Goal: Task Accomplishment & Management: Use online tool/utility

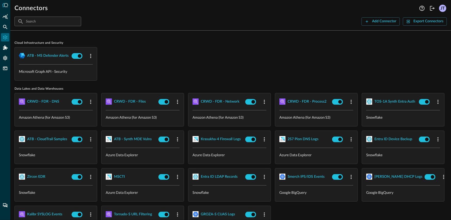
click at [142, 57] on div "ATB - MS Defender Alerts Microsoft Graph API - Security" at bounding box center [230, 63] width 433 height 33
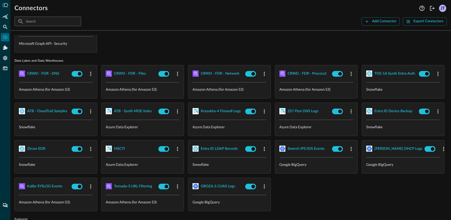
scroll to position [27, 0]
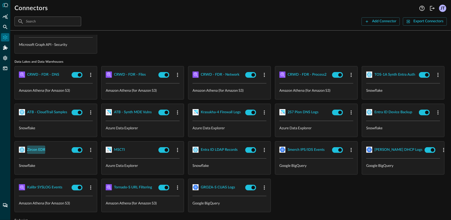
click at [45, 148] on div "Zircon EDR" at bounding box center [36, 149] width 18 height 6
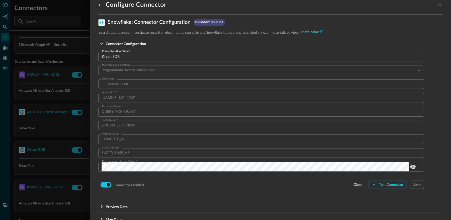
scroll to position [20, 0]
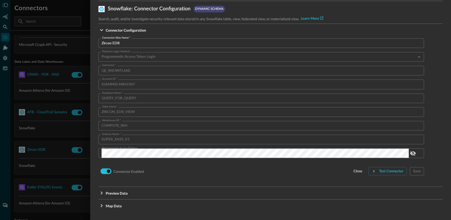
click at [0, 28] on div at bounding box center [225, 110] width 451 height 220
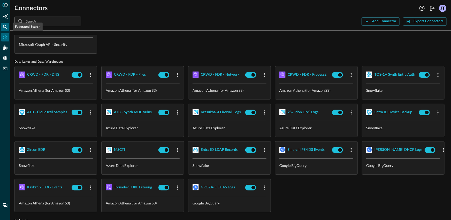
click at [2, 26] on div "Federated Search" at bounding box center [5, 27] width 8 height 8
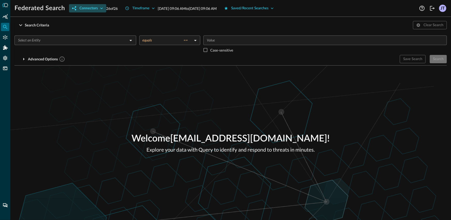
click at [86, 11] on div "Connectors" at bounding box center [88, 8] width 18 height 6
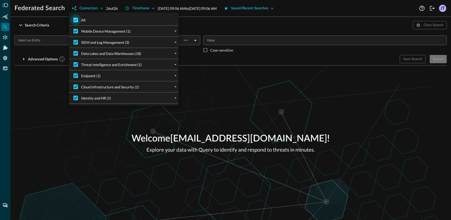
click at [78, 20] on input "All" at bounding box center [75, 19] width 11 height 11
checkbox input "false"
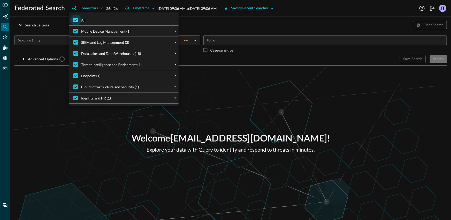
checkbox input "false"
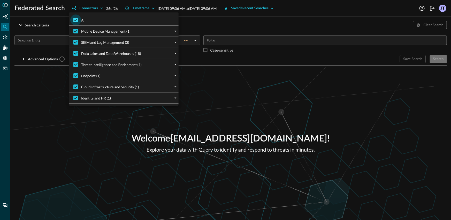
checkbox input "false"
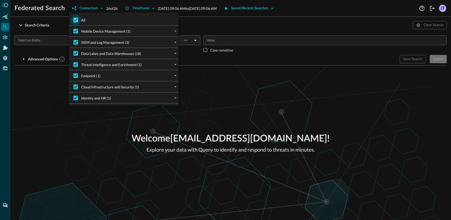
checkbox input "false"
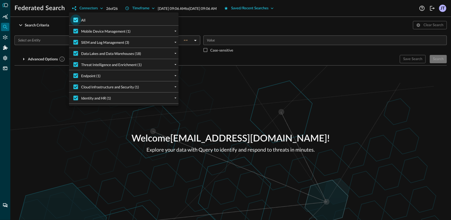
checkbox input "false"
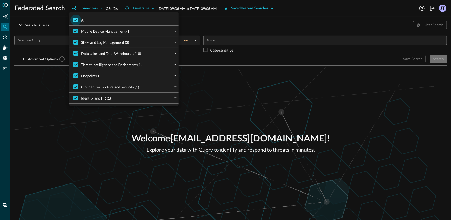
checkbox input "false"
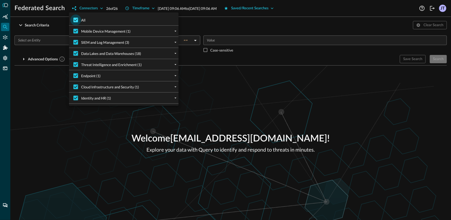
checkbox input "false"
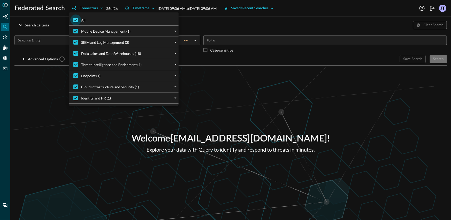
checkbox input "false"
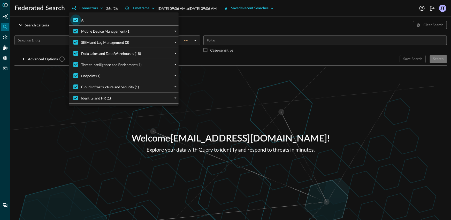
checkbox input "false"
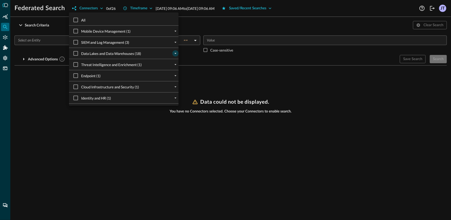
click at [175, 53] on icon "expand" at bounding box center [176, 53] width 2 height 1
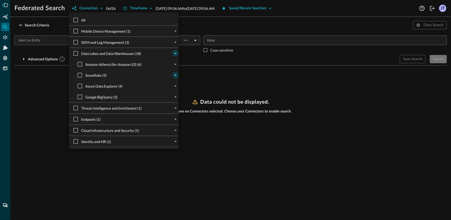
click at [173, 74] on icon "expand" at bounding box center [175, 75] width 5 height 5
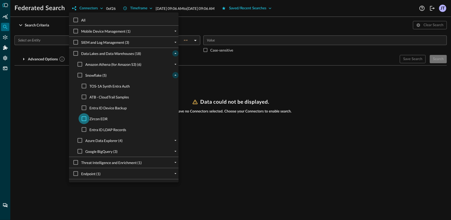
click at [85, 118] on input "Zircon EDR" at bounding box center [84, 118] width 11 height 11
checkbox input "true"
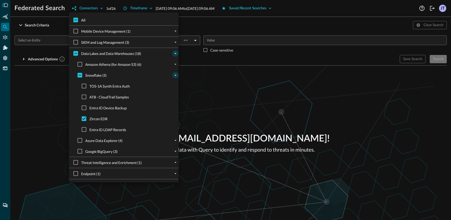
drag, startPoint x: 55, startPoint y: 108, endPoint x: 51, endPoint y: 73, distance: 35.1
click at [55, 107] on div at bounding box center [225, 110] width 451 height 220
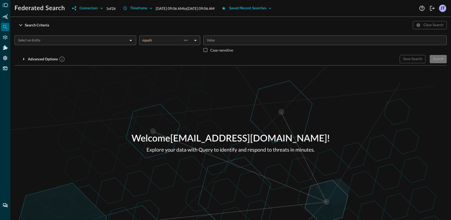
click at [69, 44] on div "​" at bounding box center [75, 40] width 122 height 10
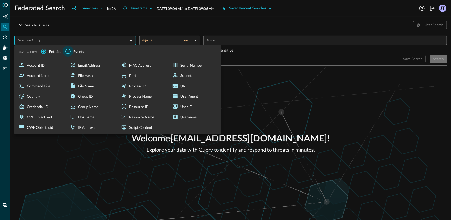
click at [69, 51] on input "Events" at bounding box center [68, 51] width 11 height 11
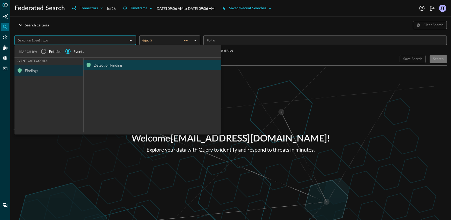
click at [104, 64] on div "Detection Finding" at bounding box center [153, 65] width 138 height 10
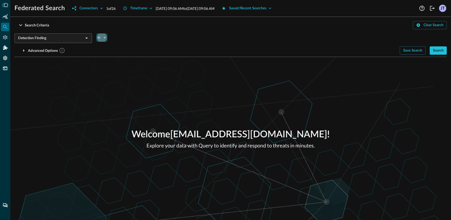
click at [100, 40] on icon "plus-arrow-button" at bounding box center [99, 37] width 5 height 5
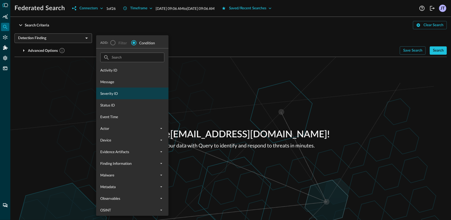
click at [125, 95] on span "Severity ID" at bounding box center [132, 93] width 64 height 5
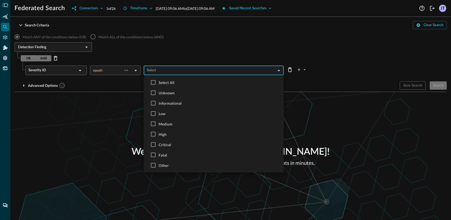
click at [167, 74] on body "Federated Search Connectors 1 of 26 Timeframe [DATE] 09:06 AM to [DATE] 09:06 A…" at bounding box center [225, 110] width 451 height 220
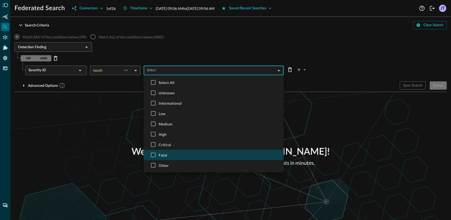
click at [176, 152] on span "Fatal" at bounding box center [219, 154] width 121 height 5
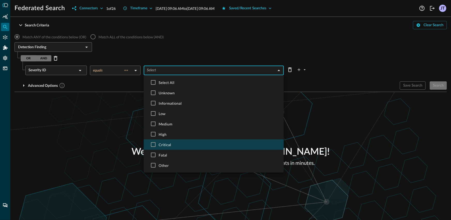
type input "FATAL"
checkbox input "true"
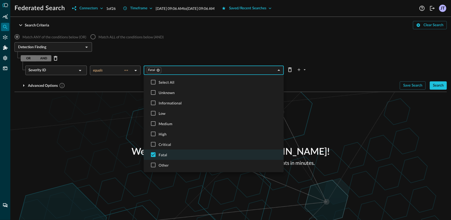
click at [98, 120] on div at bounding box center [225, 110] width 451 height 220
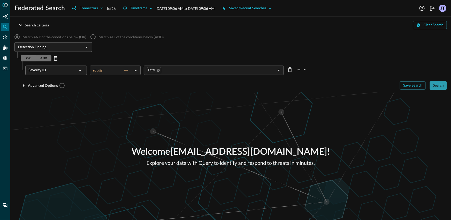
click at [434, 84] on div "Search" at bounding box center [438, 85] width 11 height 6
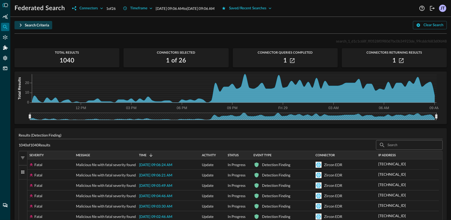
click at [42, 28] on button "Search Criteria" at bounding box center [33, 25] width 38 height 8
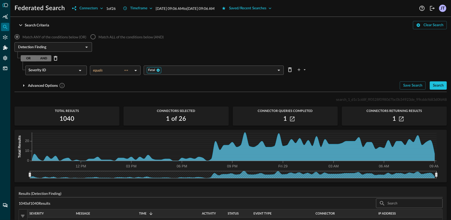
click at [157, 70] on icon at bounding box center [158, 70] width 4 height 4
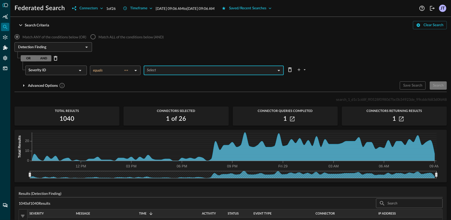
click at [163, 71] on body "Federated Search Connectors 1 of 26 Timeframe [DATE] 09:06 AM to [DATE] 09:06 A…" at bounding box center [225, 110] width 451 height 220
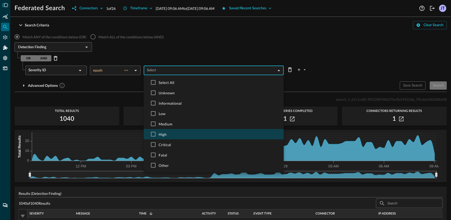
click at [173, 135] on span "High" at bounding box center [219, 133] width 121 height 5
type input "HIGH"
checkbox input "true"
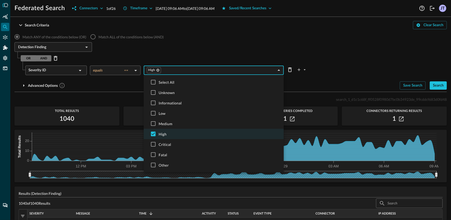
click at [334, 64] on div at bounding box center [225, 110] width 451 height 220
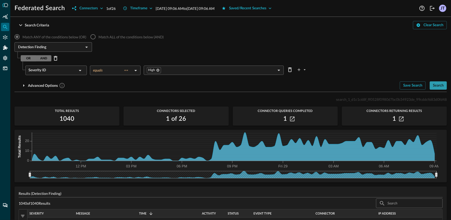
click at [437, 87] on div "Search" at bounding box center [438, 85] width 11 height 6
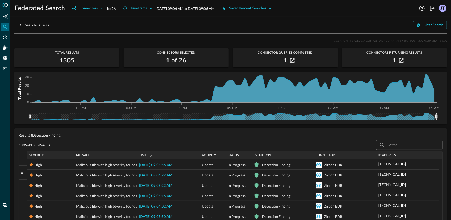
scroll to position [7, 0]
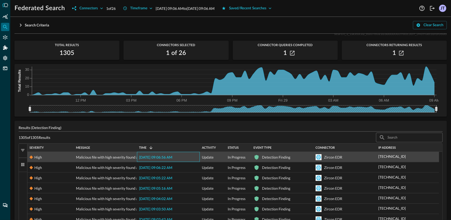
click at [162, 157] on span "[DATE] 09:06:56 AM" at bounding box center [155, 157] width 33 height 4
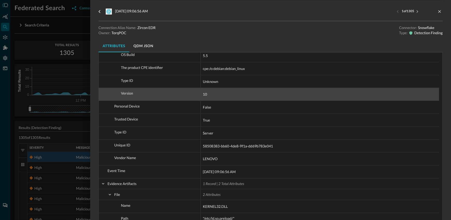
scroll to position [524, 0]
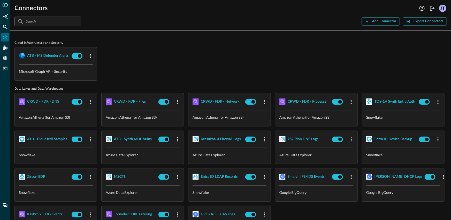
click at [156, 66] on div "ATB - MS Defender Alerts Microsoft Graph API - Security" at bounding box center [230, 63] width 433 height 33
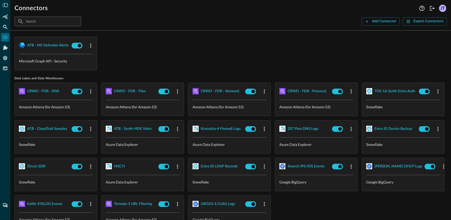
scroll to position [76, 0]
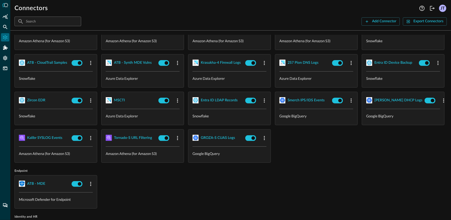
click at [370, 127] on div "CRWD - FDR - DNS Amazon Athena (for Amazon S3) CRWD - FDR - Files Amazon Athena…" at bounding box center [230, 90] width 433 height 146
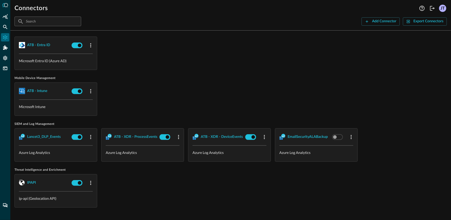
scroll to position [297, 0]
click at [253, 169] on span "Threat Intelligence and Enrichment" at bounding box center [230, 170] width 433 height 4
click at [91, 138] on icon "button" at bounding box center [91, 137] width 6 height 6
click at [102, 168] on span "Delete" at bounding box center [102, 169] width 11 height 4
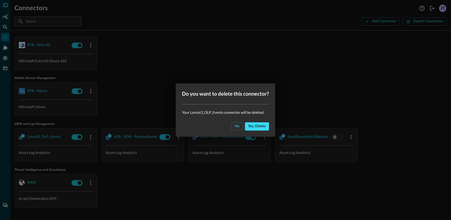
click at [256, 125] on div "Yes, delete" at bounding box center [257, 126] width 18 height 6
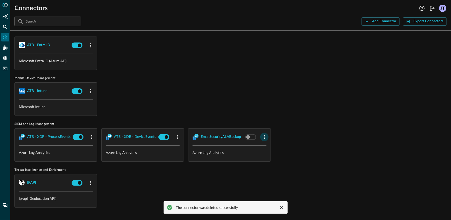
click at [265, 138] on icon "button" at bounding box center [264, 137] width 6 height 6
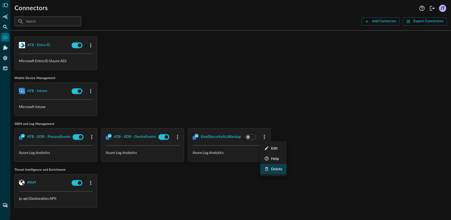
click at [277, 170] on span "Delete" at bounding box center [276, 169] width 11 height 4
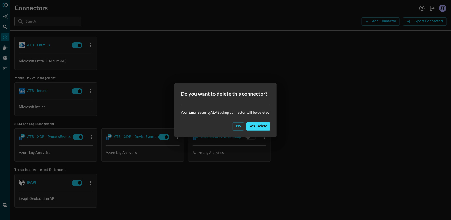
click at [256, 128] on div "Yes, delete" at bounding box center [259, 126] width 18 height 6
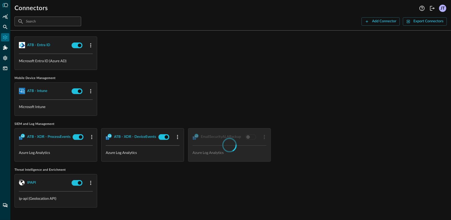
click at [269, 110] on div "ATB - Intune Microsoft Intune" at bounding box center [230, 98] width 433 height 33
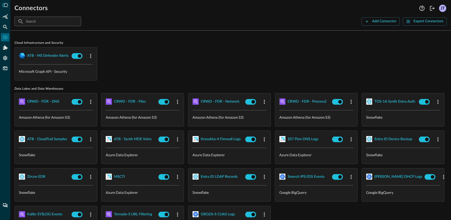
scroll to position [0, 0]
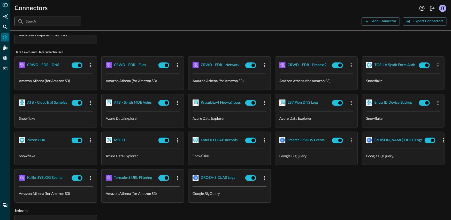
click at [398, 136] on div "CRWD - FDR - DNS Amazon Athena (for Amazon S3) CRWD - FDR - Files Amazon Athena…" at bounding box center [230, 129] width 433 height 146
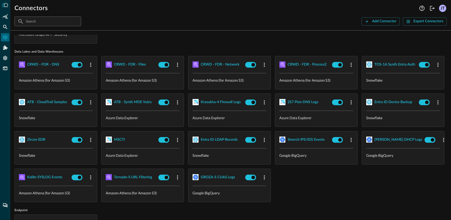
scroll to position [27, 0]
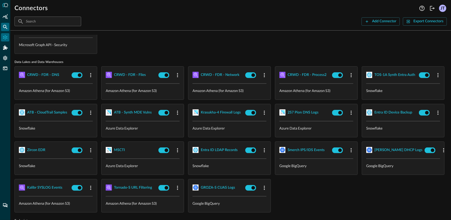
click at [4, 29] on icon "Federated Search" at bounding box center [5, 26] width 5 height 5
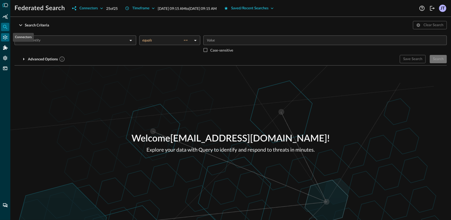
click at [7, 36] on icon "Connectors" at bounding box center [5, 37] width 4 height 4
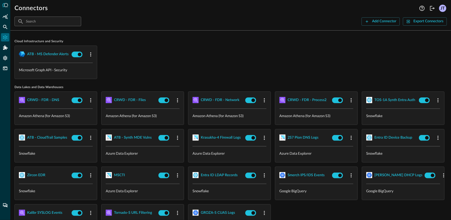
scroll to position [6, 0]
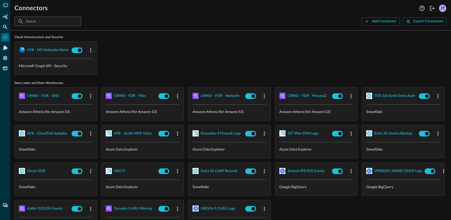
click at [165, 67] on div "ATB - MS Defender Alerts Microsoft Graph API - Security" at bounding box center [230, 57] width 433 height 33
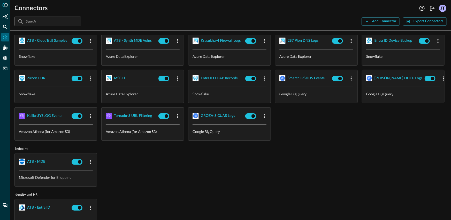
scroll to position [100, 0]
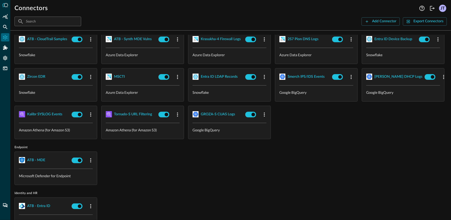
click at [213, 139] on div "CRWD - FDR - DNS Amazon Athena (for Amazon S3) CRWD - FDR - Files Amazon Athena…" at bounding box center [230, 66] width 433 height 146
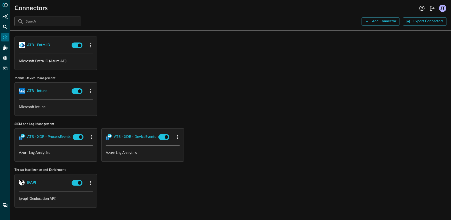
scroll to position [282, 0]
click at [363, 22] on button "Add Connector" at bounding box center [381, 21] width 38 height 8
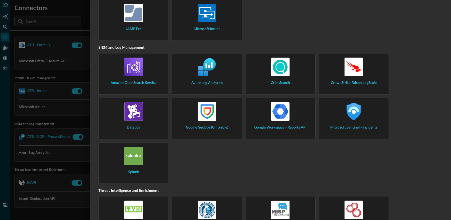
scroll to position [598, 0]
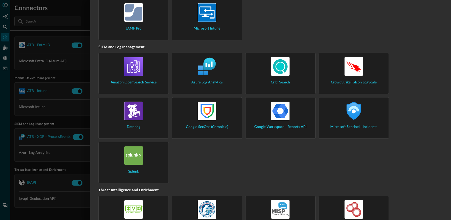
click at [343, 110] on div "Microsoft Sentinel - Incidents" at bounding box center [354, 115] width 62 height 28
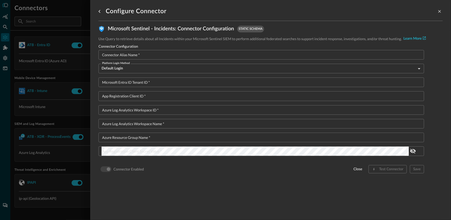
click at [236, 56] on input "Connector Alias Name   *" at bounding box center [263, 55] width 323 height 10
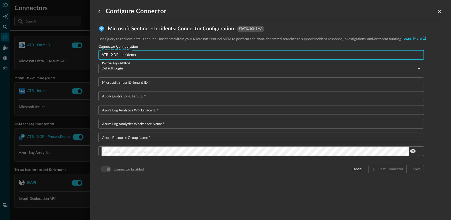
type input "ATB - XDR - Incidents"
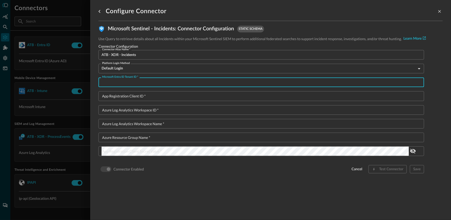
paste input "11925307-86e5-4a24-ac99-31d7c159ad2b"
type input "11925307-86e5-4a24-ac99-31d7c159ad2b"
click at [165, 101] on div "Connector Alias Name   * ATB - XDR - Incidents Connector Alias Name   * Platfor…" at bounding box center [262, 112] width 326 height 124
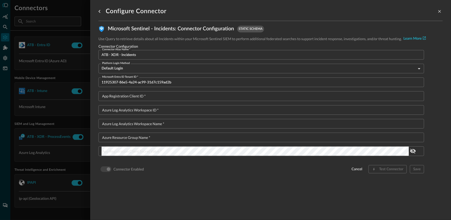
click at [169, 99] on input "App Registration Client ID   *" at bounding box center [263, 96] width 323 height 10
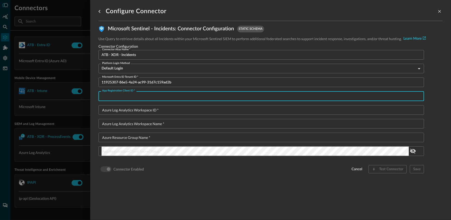
paste input "52d8ea3c-eda3-4a26-9cf8-346bbaf8fa5d"
type input "52d8ea3c-eda3-4a26-9cf8-346bbaf8fa5d"
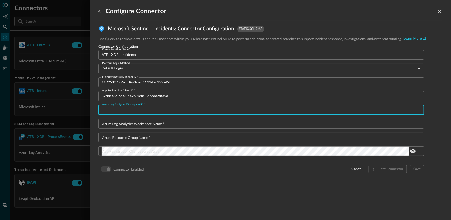
paste input "273b5c16-9882-46c0-9559-2997e05fc9fb"
type input "273b5c16-9882-46c0-9559-2997e05fc9fb"
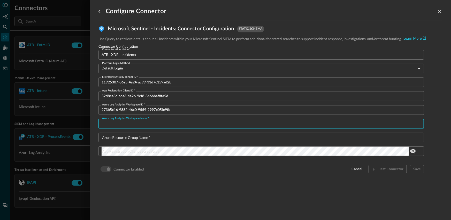
paste input "big-chungus"
type input "big-chungus"
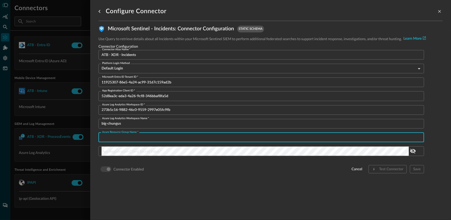
paste input "SentinelWG"
type input "SentinelWG"
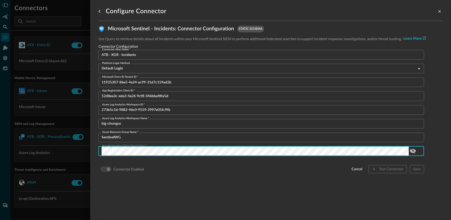
click at [295, 182] on div "Microsoft Sentinel - Incidents : Connector Configuration static schema Use Quer…" at bounding box center [271, 101] width 344 height 161
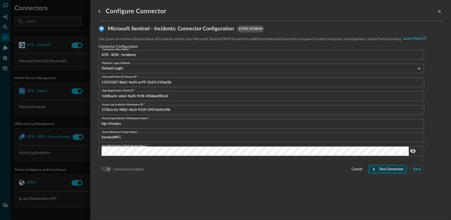
click at [389, 169] on div "Test Connector" at bounding box center [391, 169] width 24 height 6
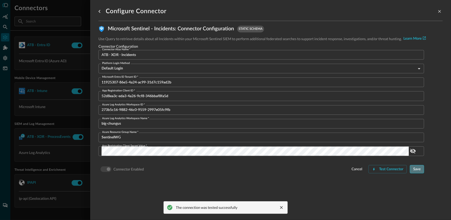
click at [410, 169] on button "Save" at bounding box center [417, 169] width 14 height 8
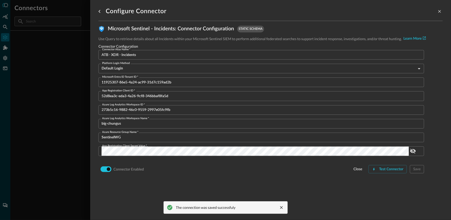
scroll to position [35, 0]
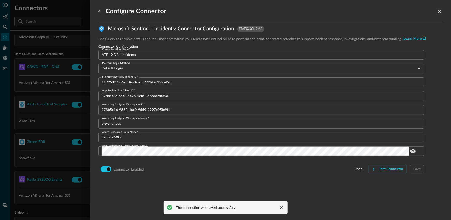
click at [56, 84] on div at bounding box center [225, 110] width 451 height 220
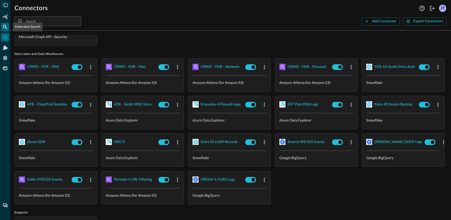
click at [6, 30] on div "Federated Search" at bounding box center [5, 27] width 8 height 8
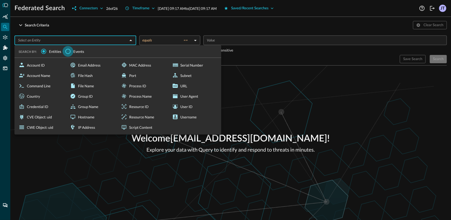
click at [70, 49] on input "Events" at bounding box center [68, 51] width 11 height 11
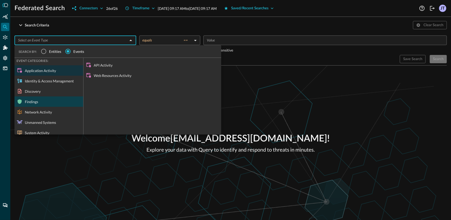
click at [46, 100] on div "Findings" at bounding box center [48, 101] width 69 height 10
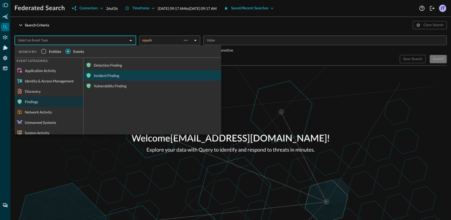
click at [112, 75] on div "Incident Finding" at bounding box center [153, 75] width 138 height 10
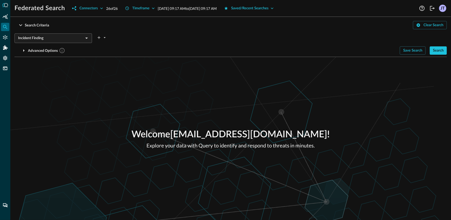
drag, startPoint x: 307, startPoint y: 103, endPoint x: 387, endPoint y: 68, distance: 87.2
click at [307, 103] on div "Welcome jonrau1+torq@electriceye.cloud ! Explore your data with Query to identi…" at bounding box center [230, 138] width 441 height 163
click at [434, 52] on div "Search" at bounding box center [438, 50] width 11 height 6
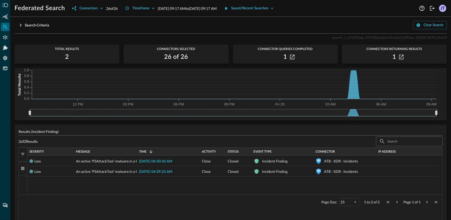
scroll to position [4, 0]
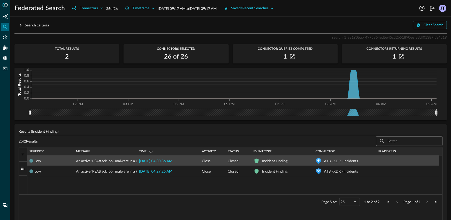
click at [164, 160] on span "2025-08-29 04:30:36 AM" at bounding box center [155, 161] width 33 height 4
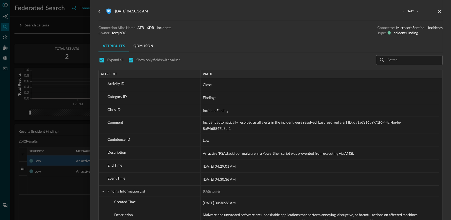
scroll to position [1, 0]
click at [62, 123] on div at bounding box center [225, 110] width 451 height 220
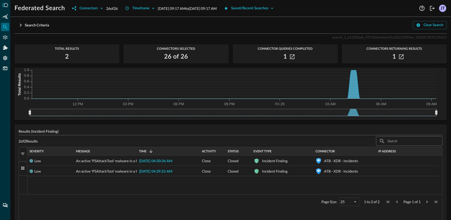
click at [77, 122] on div "search_1_e31906ab_4975864ed6e45cd2b51890ee_33df01387fc34d19 Total Results 2 Con…" at bounding box center [230, 136] width 433 height 204
click at [6, 40] on icon "Connectors" at bounding box center [5, 37] width 5 height 5
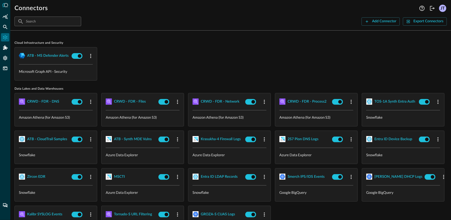
click at [186, 45] on div "Cloud Infrastructure and Security ATB - MS Defender Alerts Microsoft Graph API …" at bounding box center [230, 61] width 433 height 40
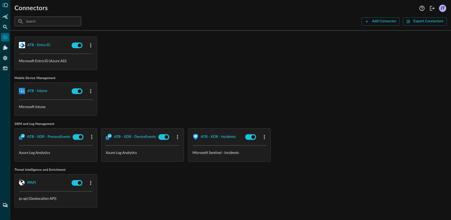
click at [180, 70] on div "ATB - Entra ID Microsoft Entra ID (Azure AD)" at bounding box center [230, 52] width 433 height 33
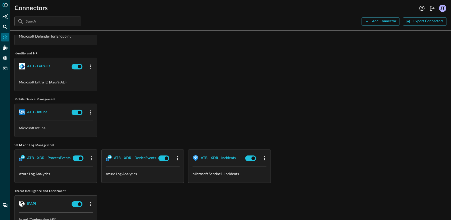
scroll to position [235, 0]
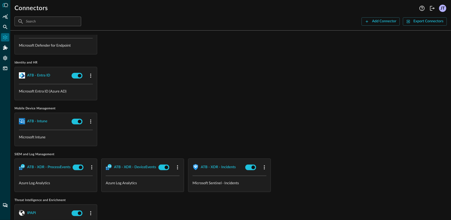
click at [170, 100] on div "ATB - Entra ID Microsoft Entra ID (Azure AD)" at bounding box center [230, 83] width 433 height 33
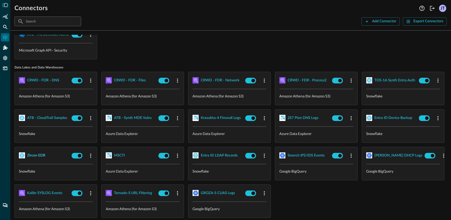
scroll to position [21, 0]
click at [198, 35] on div "ATB - MS Defender Alerts Microsoft Graph API - Security" at bounding box center [230, 42] width 433 height 33
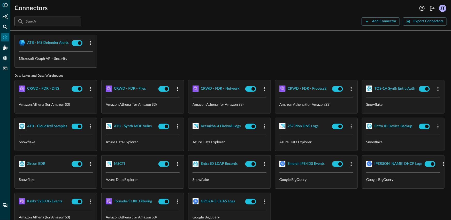
scroll to position [0, 0]
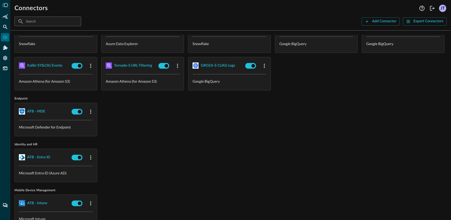
click at [386, 87] on div "CRWD - FDR - DNS Amazon Athena (for Amazon S3) CRWD - FDR - Files Amazon Athena…" at bounding box center [230, 17] width 433 height 146
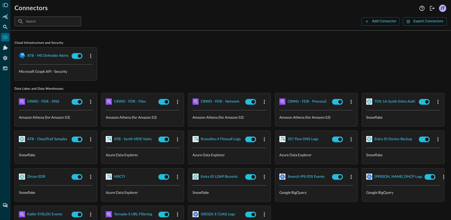
click at [173, 58] on div "ATB - MS Defender Alerts Microsoft Graph API - Security" at bounding box center [230, 63] width 433 height 33
click at [2, 28] on div "Federated Search" at bounding box center [5, 27] width 8 height 8
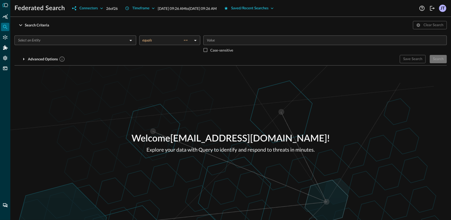
click at [3, 43] on div at bounding box center [5, 110] width 10 height 220
click at [4, 44] on div "Addons" at bounding box center [5, 47] width 8 height 8
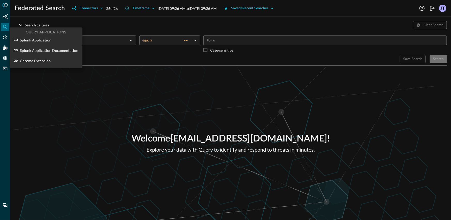
click at [4, 33] on div at bounding box center [225, 110] width 451 height 220
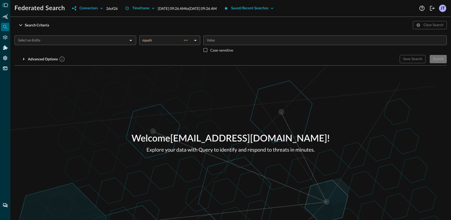
click at [3, 36] on icon "Connectors" at bounding box center [5, 37] width 5 height 5
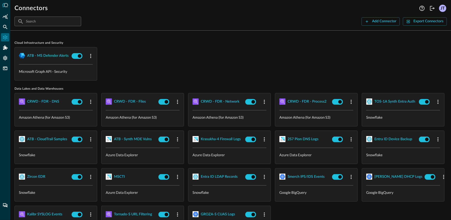
click at [187, 70] on div "ATB - MS Defender Alerts Microsoft Graph API - Security" at bounding box center [230, 63] width 433 height 33
click at [193, 60] on div "ATB - MS Defender Alerts Microsoft Graph API - Security" at bounding box center [230, 63] width 433 height 33
